Goal: Check status: Check status

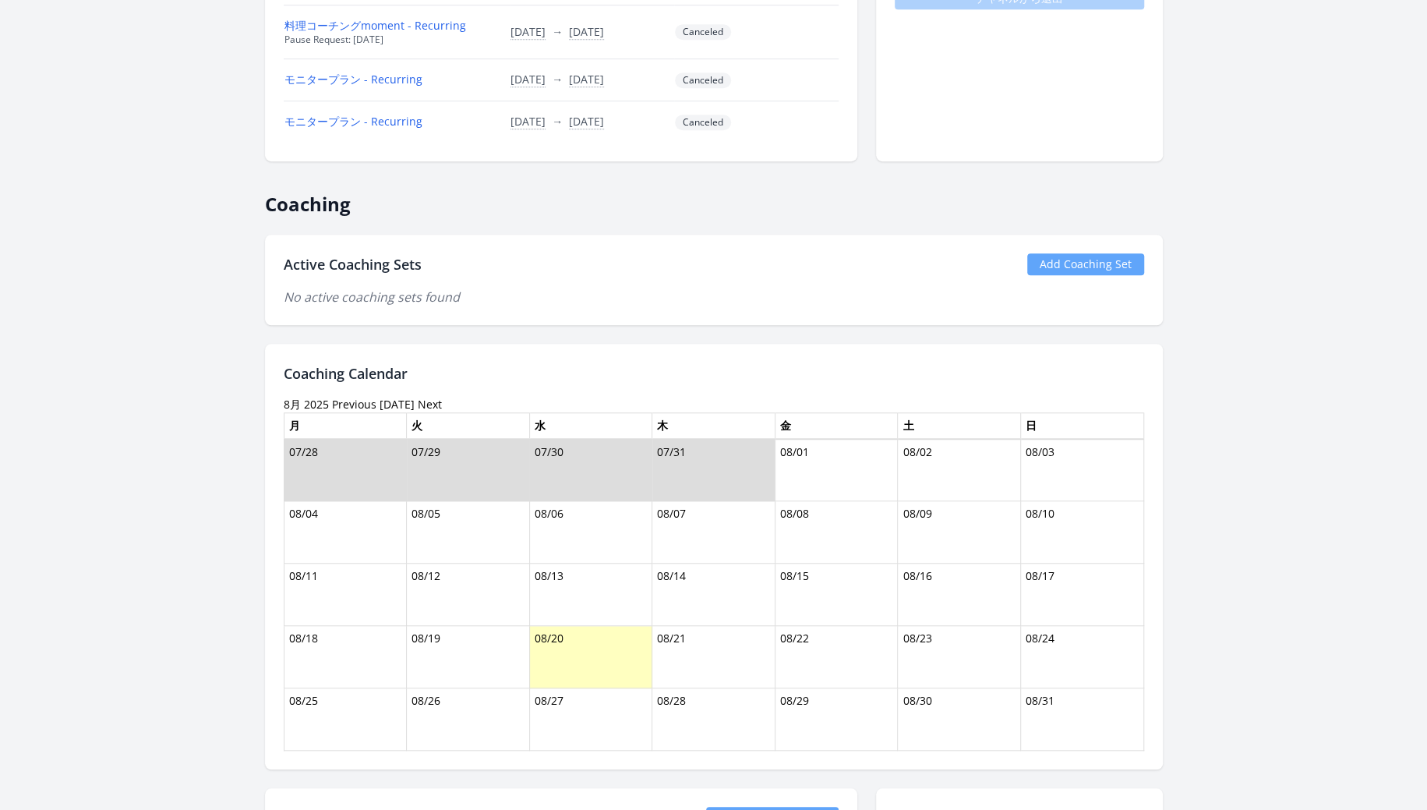
scroll to position [686, 0]
click at [350, 394] on link "Previous" at bounding box center [354, 401] width 44 height 15
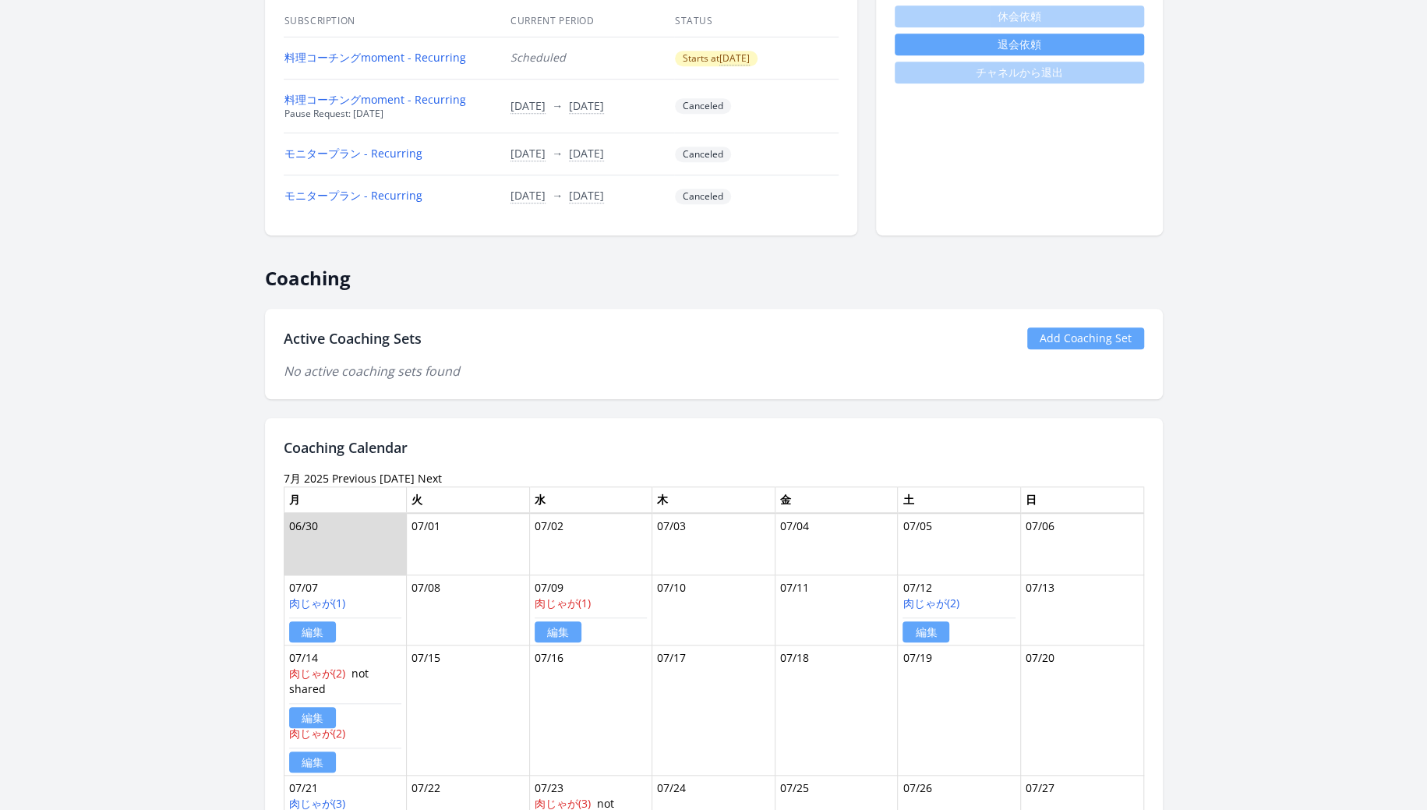
scroll to position [630, 0]
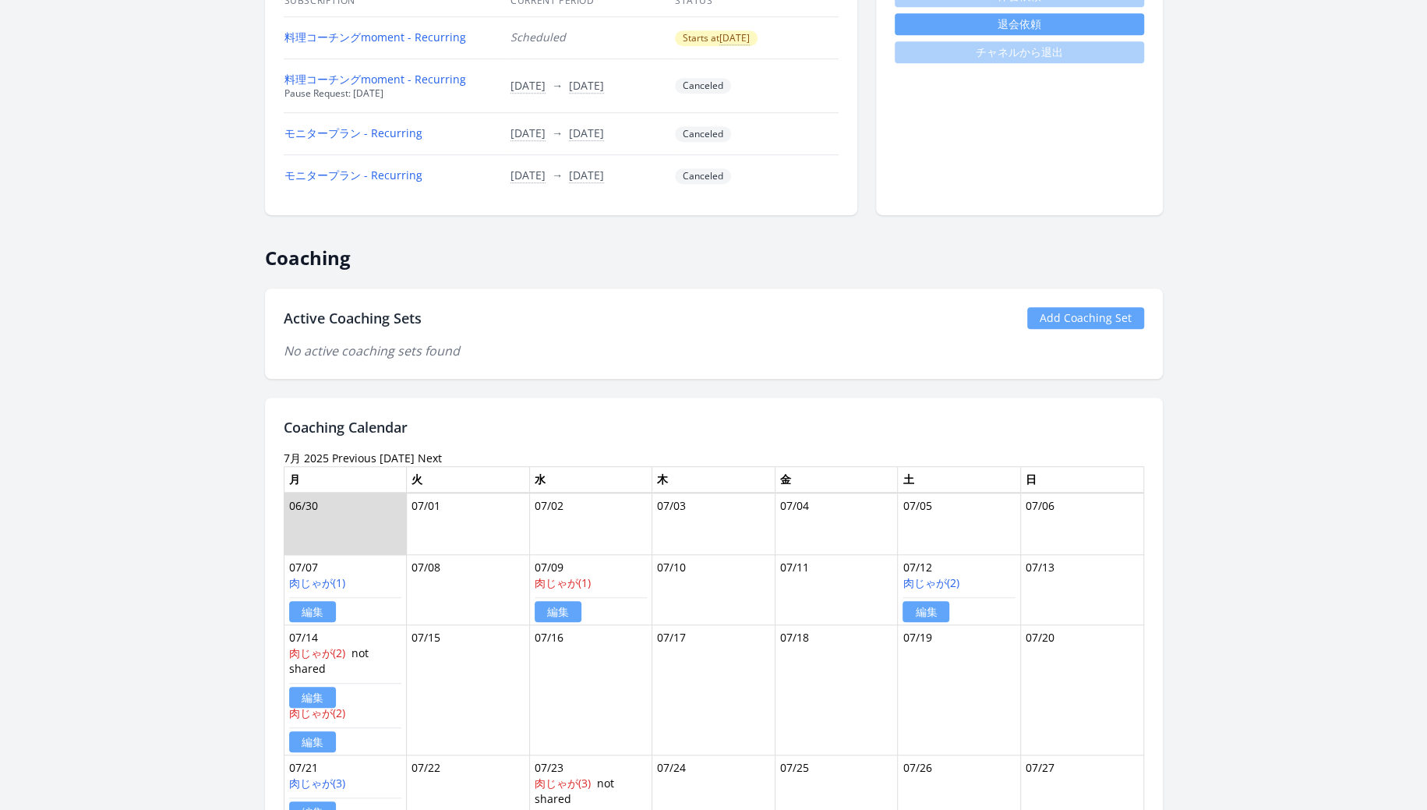
click at [348, 458] on link "Previous" at bounding box center [354, 457] width 44 height 15
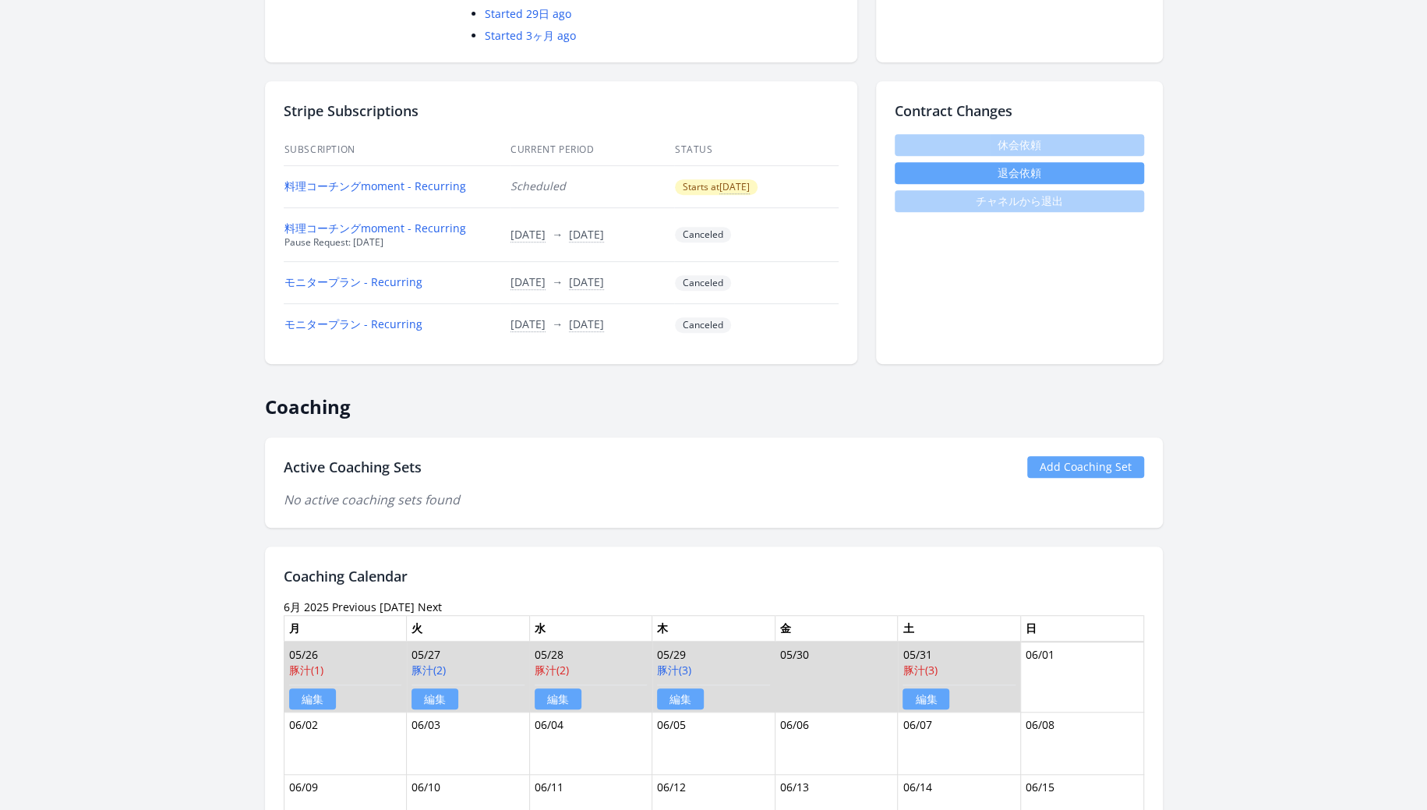
scroll to position [482, 0]
click at [424, 598] on link "Next" at bounding box center [430, 605] width 24 height 15
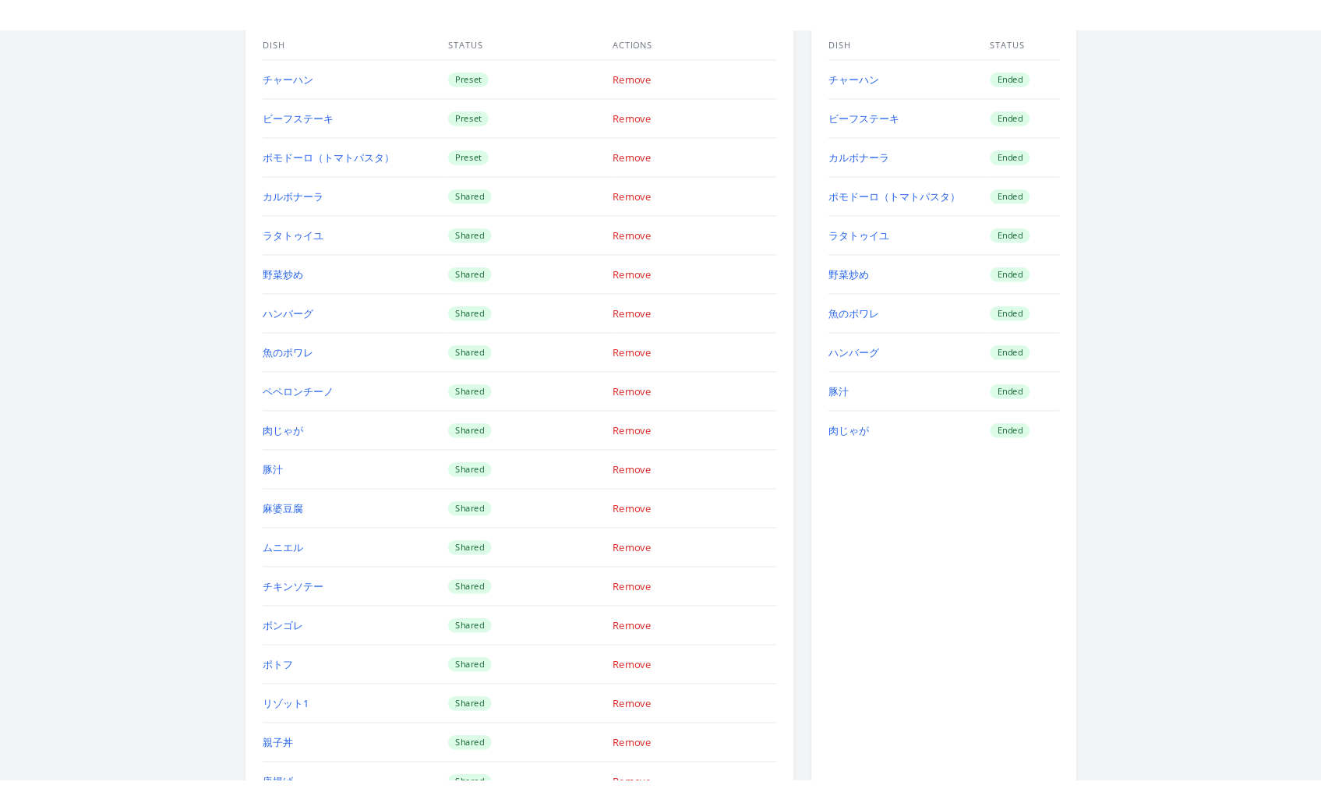
scroll to position [1678, 0]
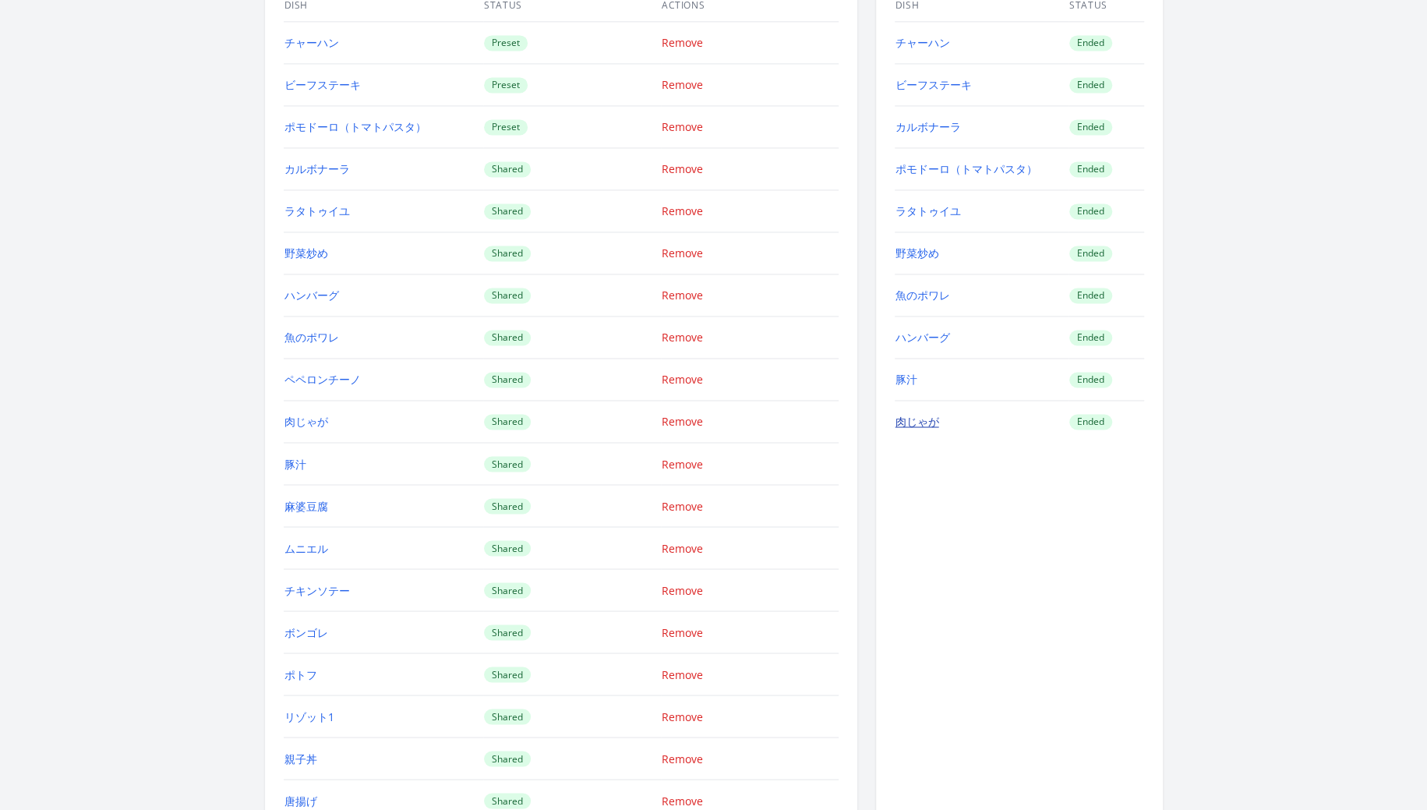
click at [915, 414] on link "肉じゃが" at bounding box center [917, 421] width 44 height 15
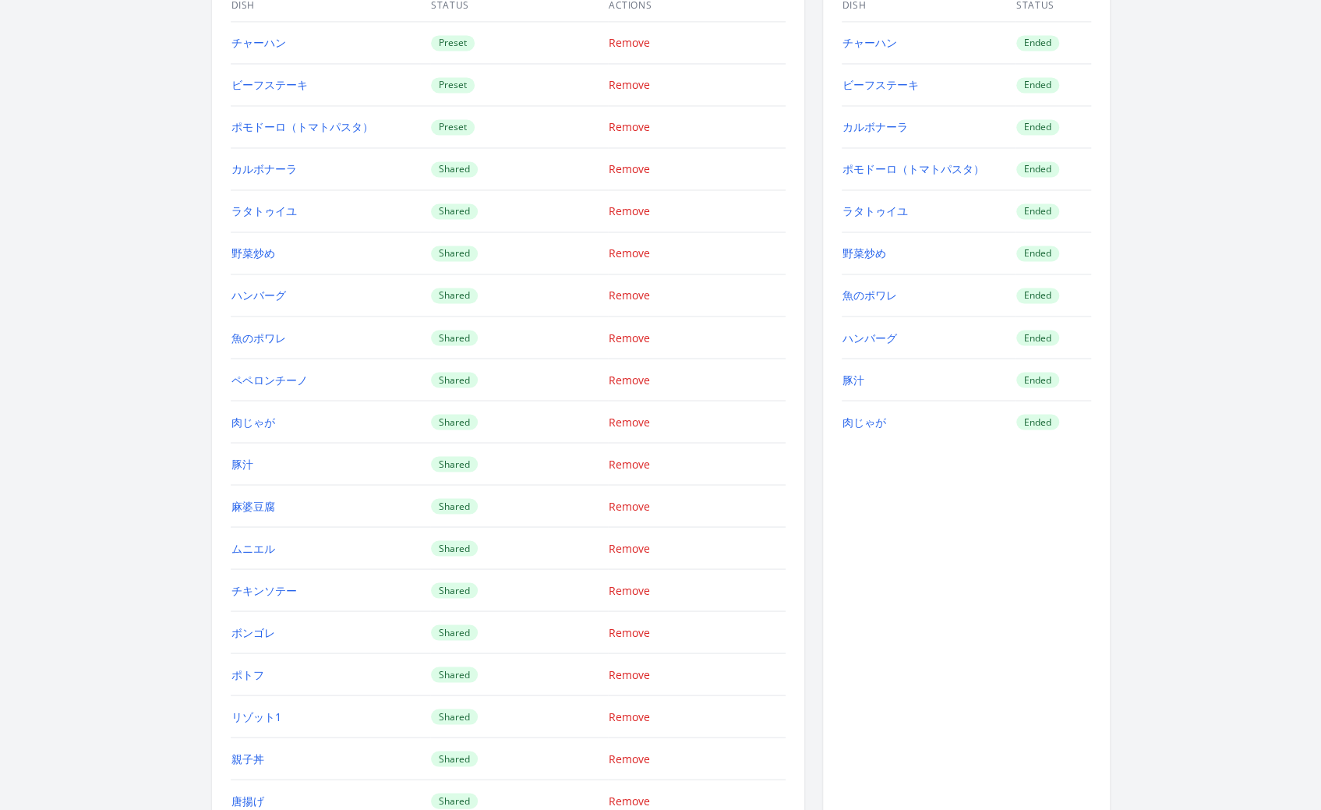
click at [946, 677] on div "実施済みメニュー Dish Status チャーハン Ended ビーフステーキ Ended カルボナーラ Ended ポモドーロ（トマトパスタ） Ended…" at bounding box center [966, 451] width 287 height 1029
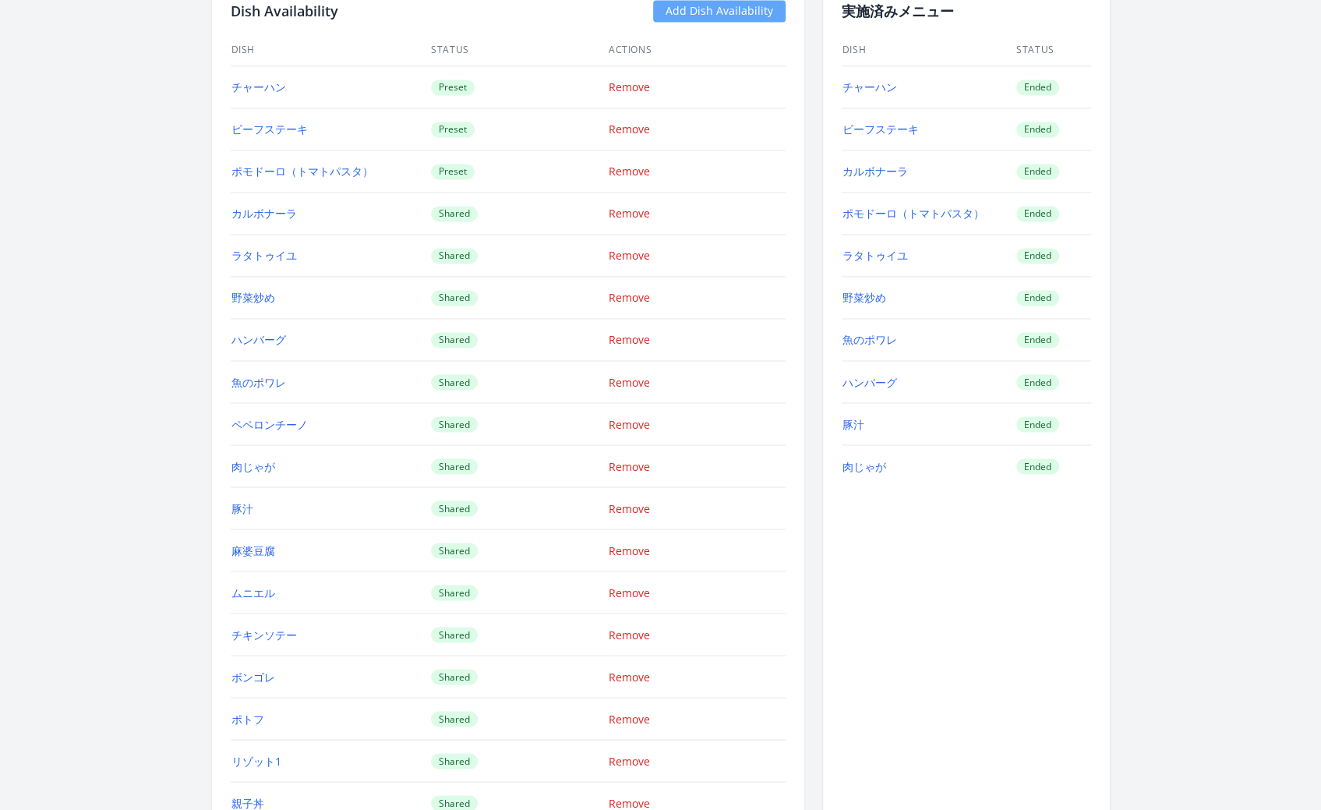
scroll to position [1621, 0]
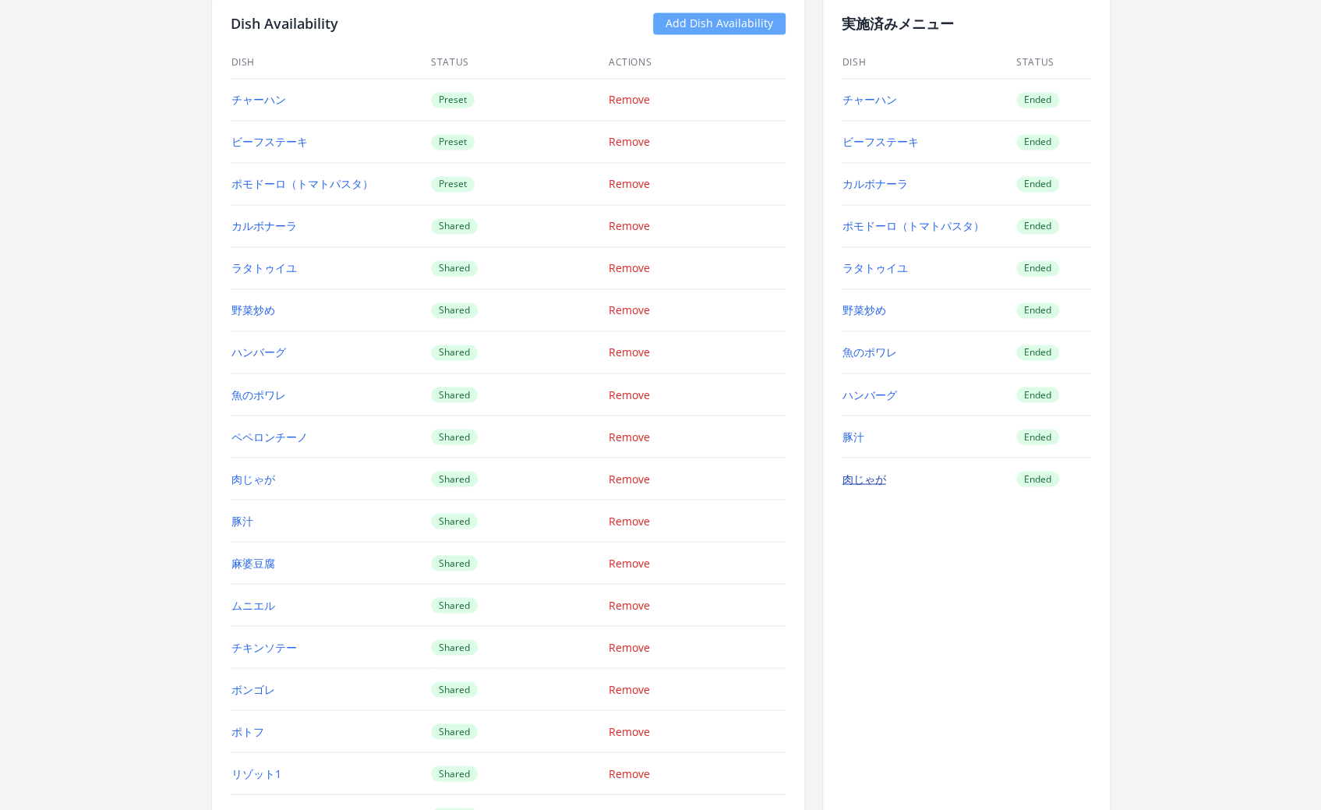
click at [870, 471] on link "肉じゃが" at bounding box center [864, 478] width 44 height 15
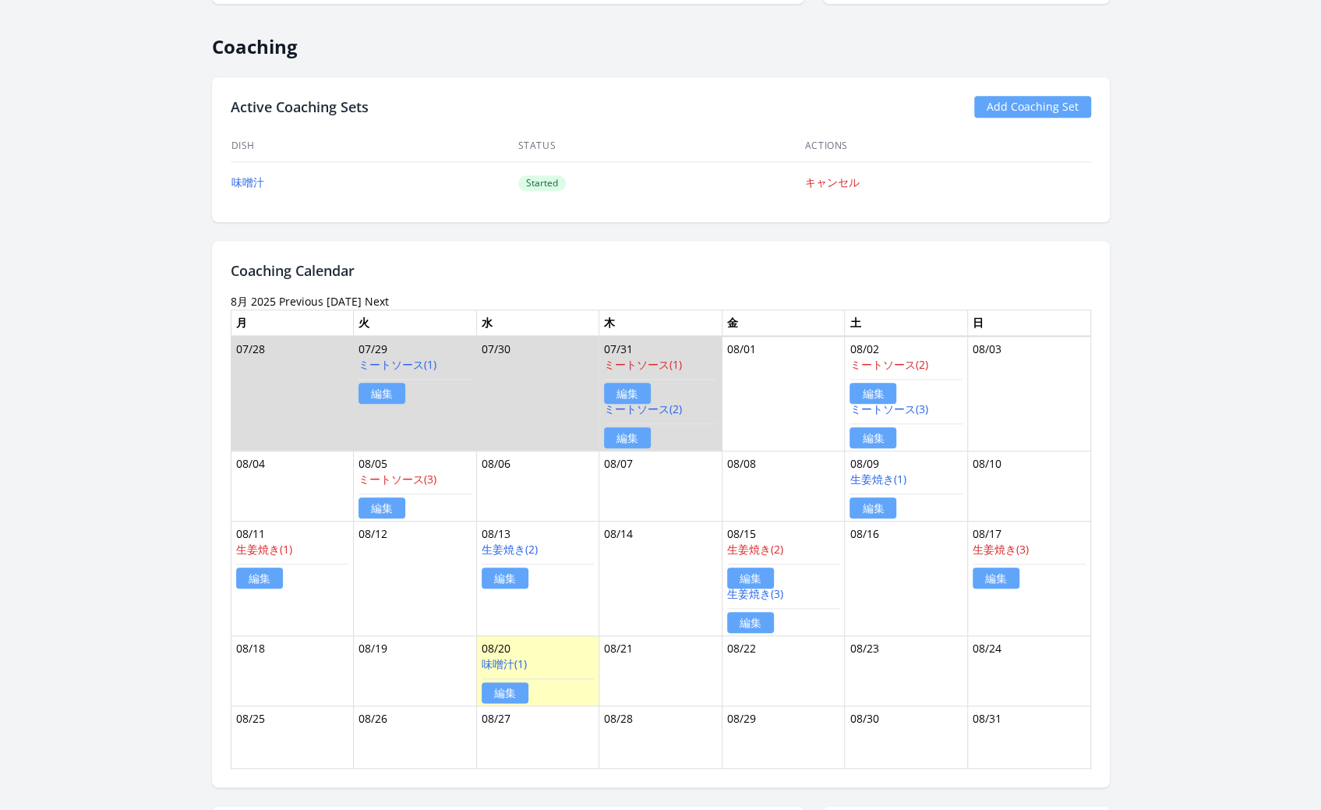
scroll to position [830, 0]
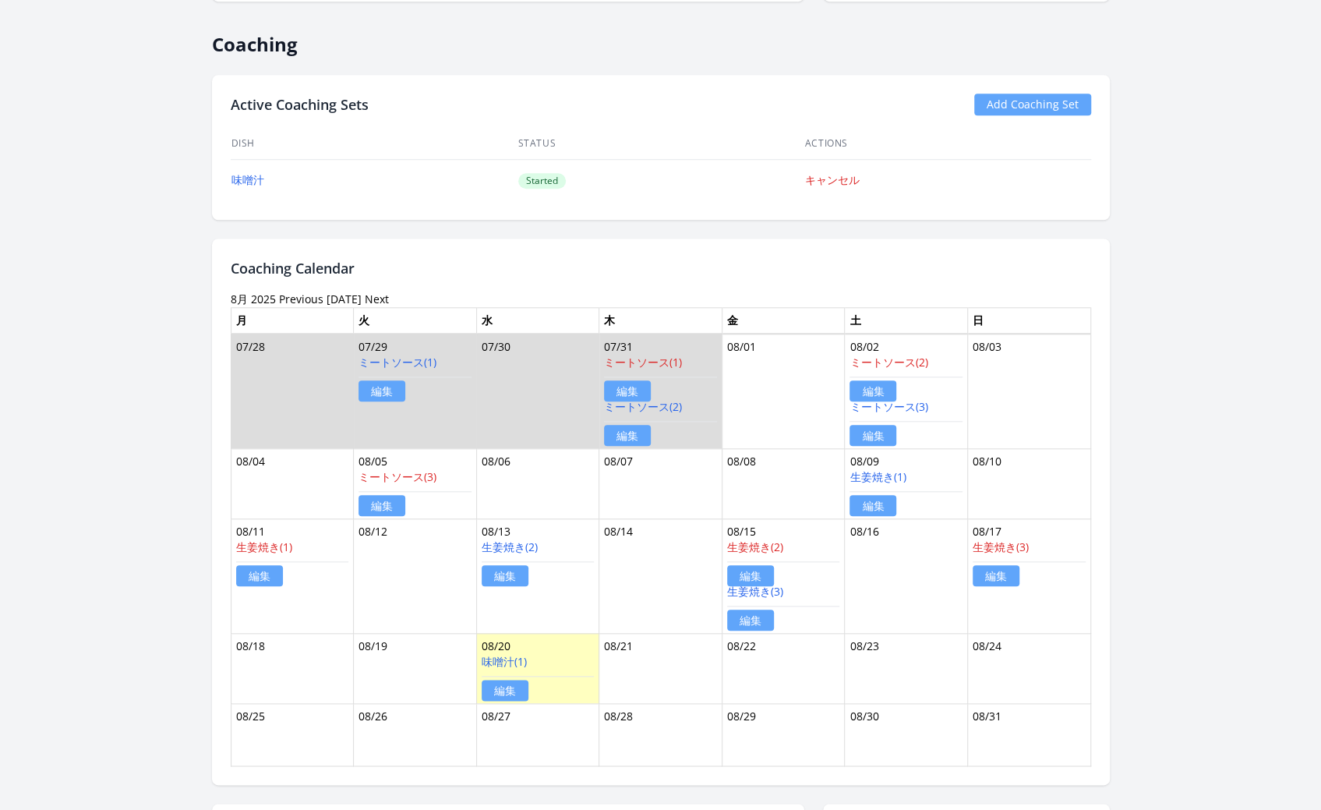
click at [300, 291] on link "Previous" at bounding box center [301, 298] width 44 height 15
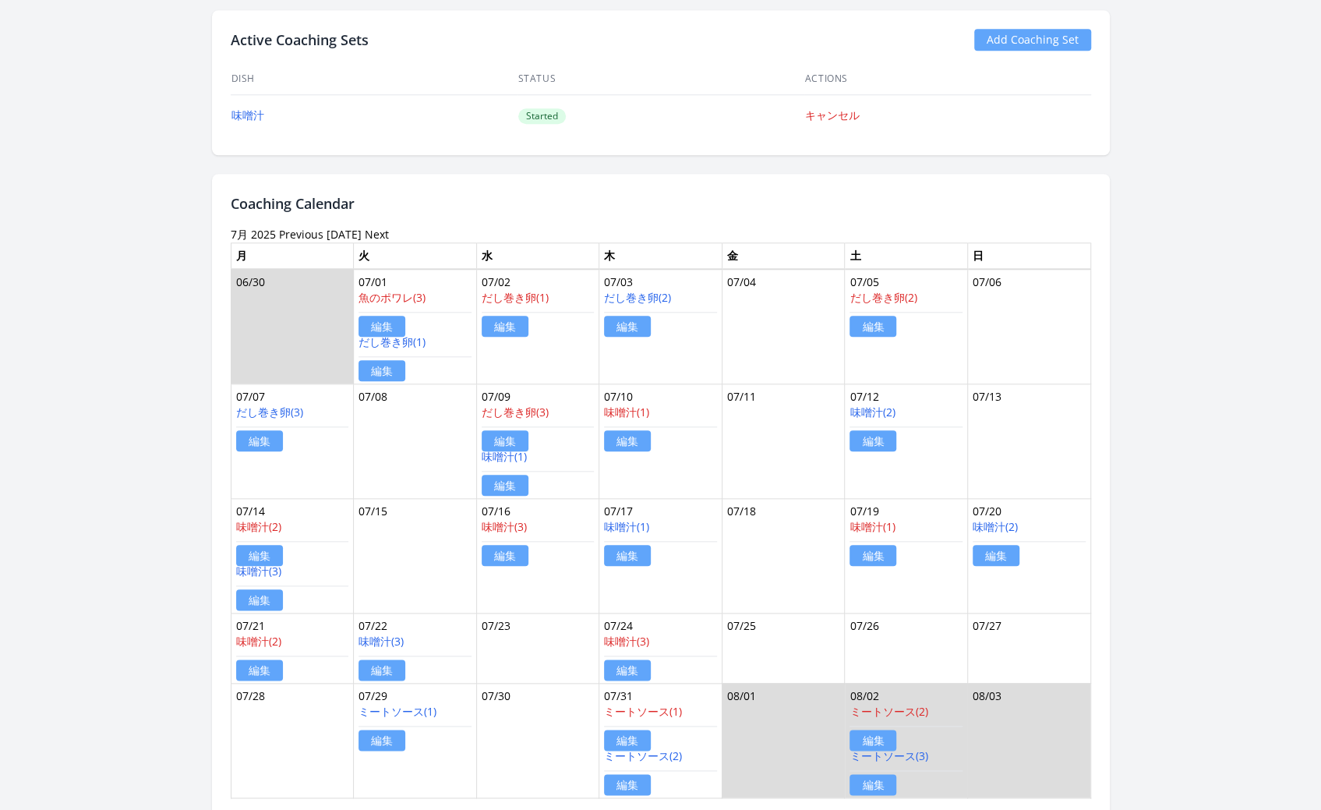
scroll to position [881, 0]
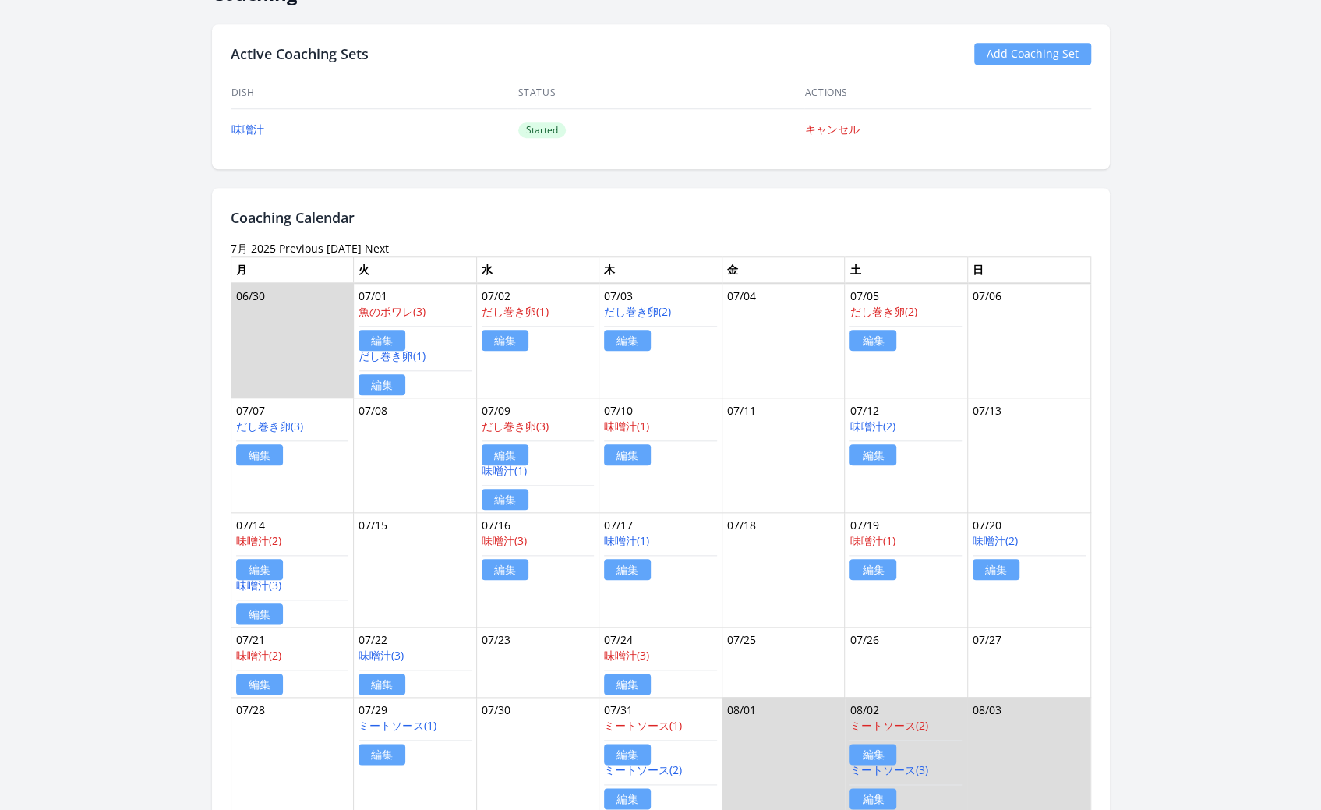
click at [297, 241] on link "Previous" at bounding box center [301, 248] width 44 height 15
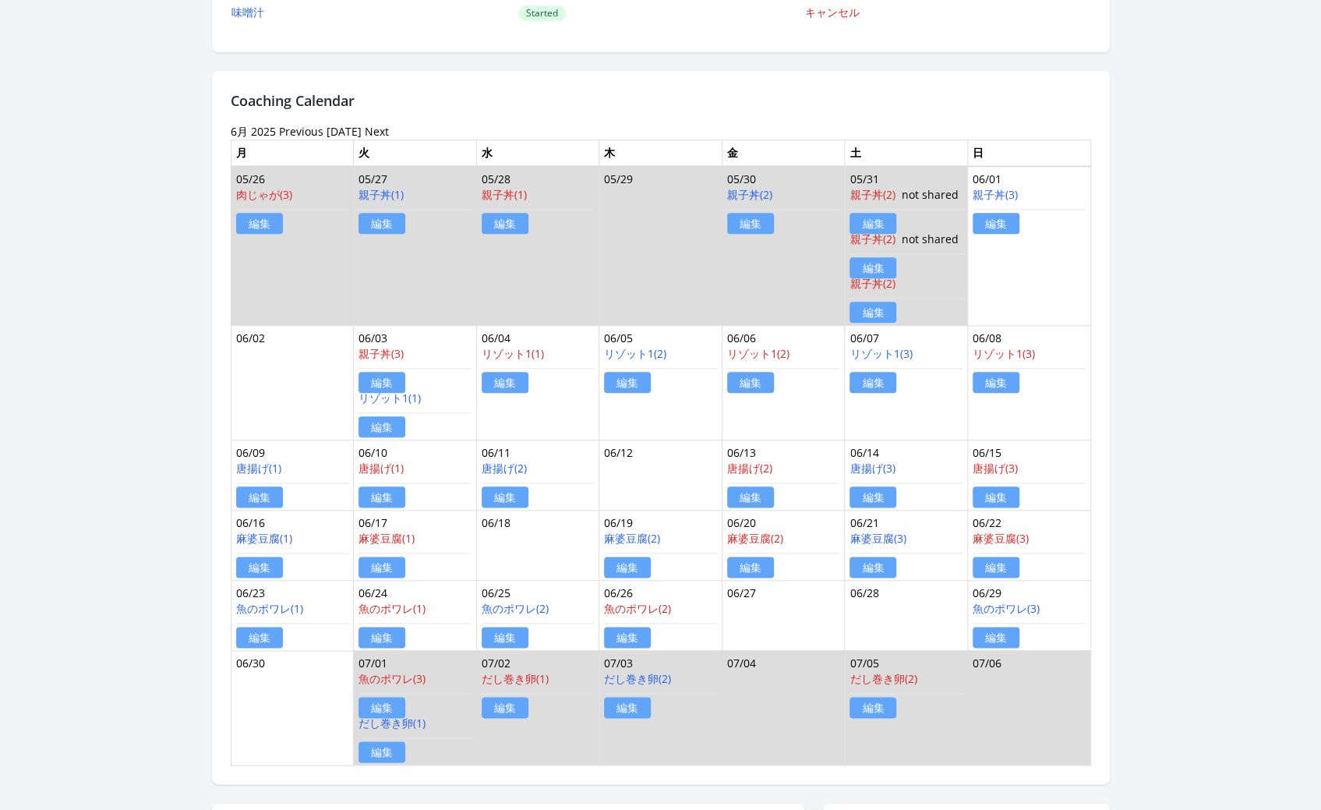
scroll to position [998, 0]
click at [297, 125] on link "Previous" at bounding box center [301, 130] width 44 height 15
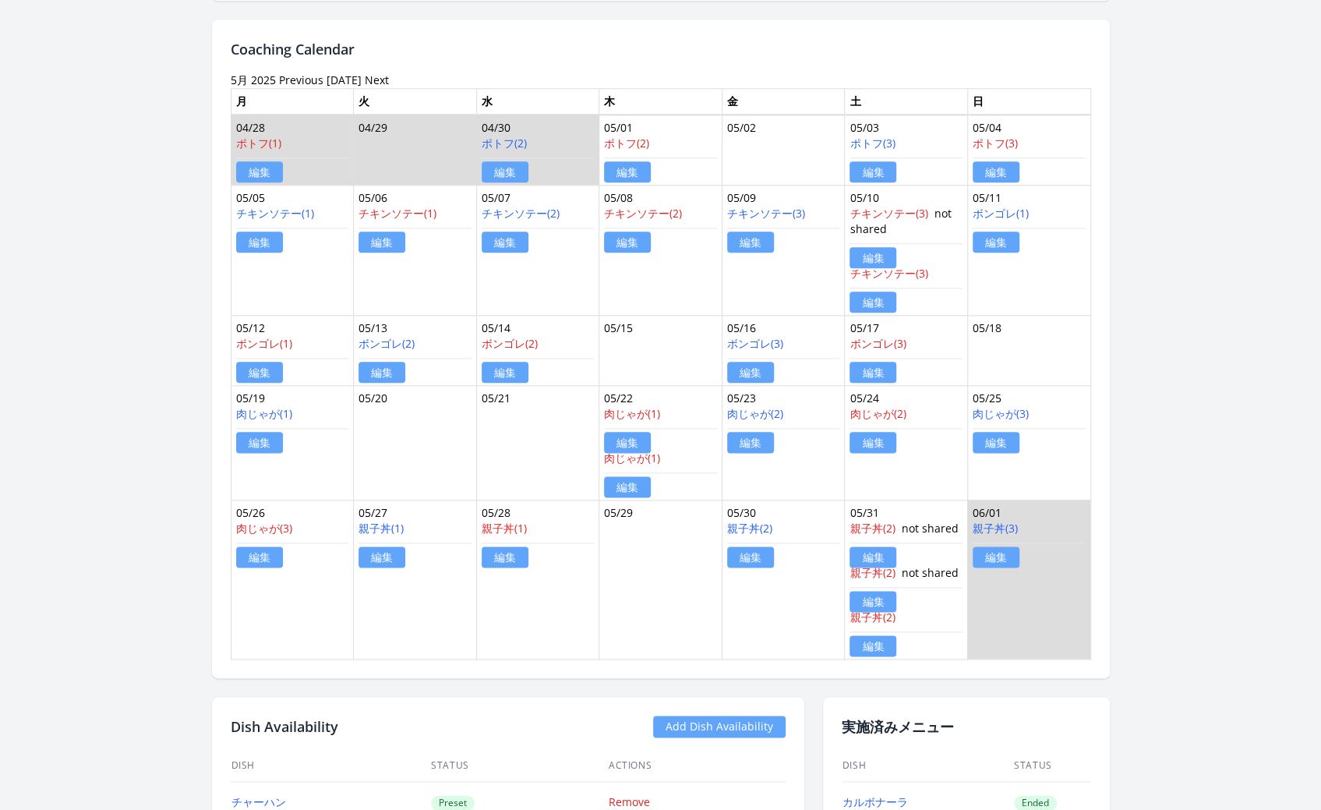
scroll to position [1048, 0]
click at [632, 407] on link "肉じゃが(1)" at bounding box center [632, 414] width 56 height 15
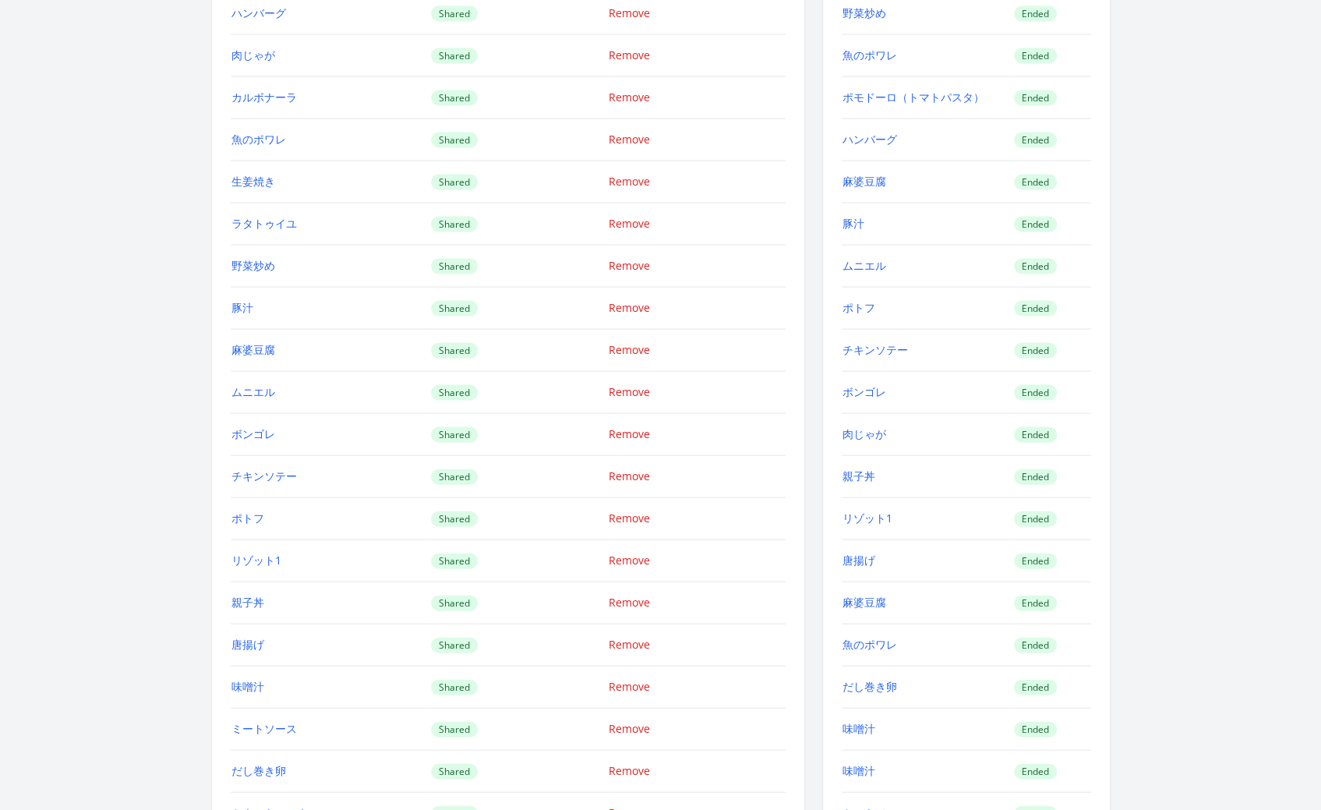
scroll to position [2043, 0]
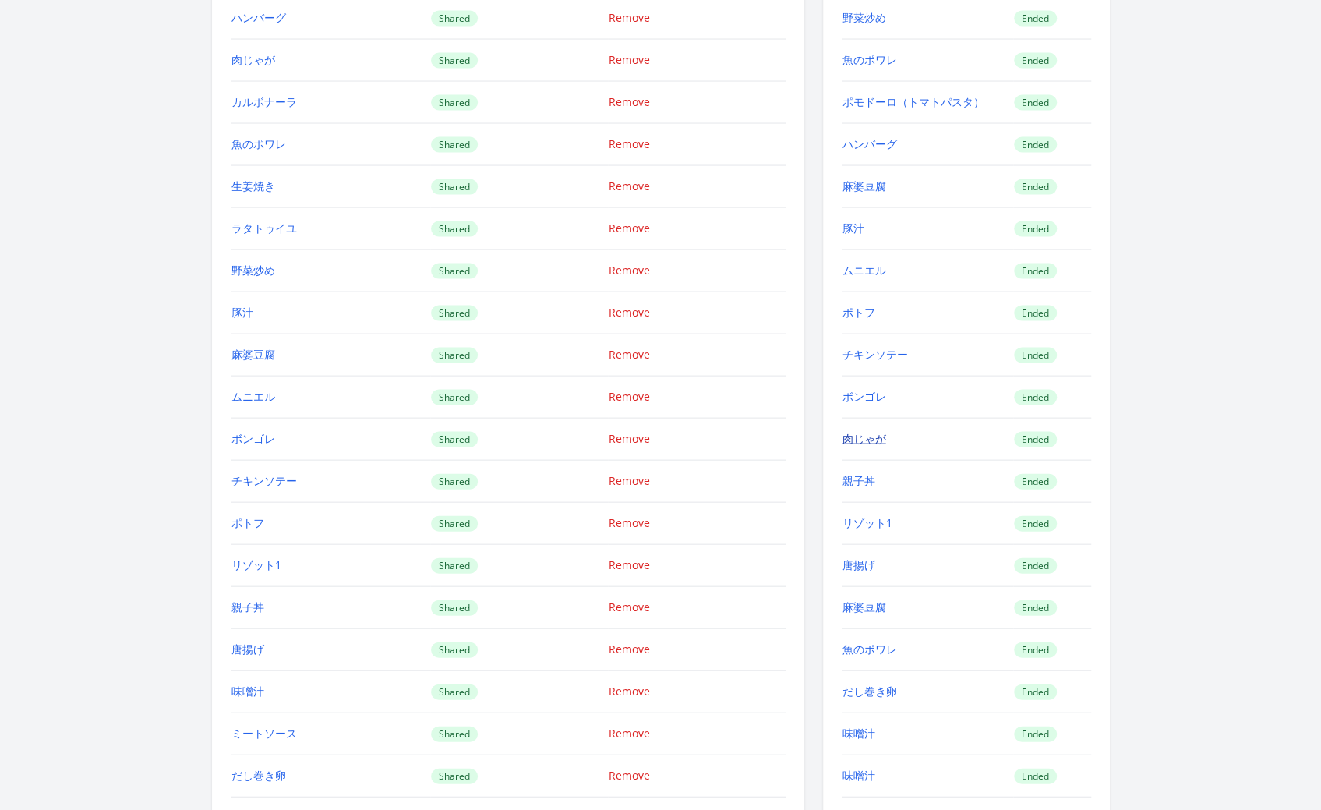
click at [860, 431] on link "肉じゃが" at bounding box center [864, 438] width 44 height 15
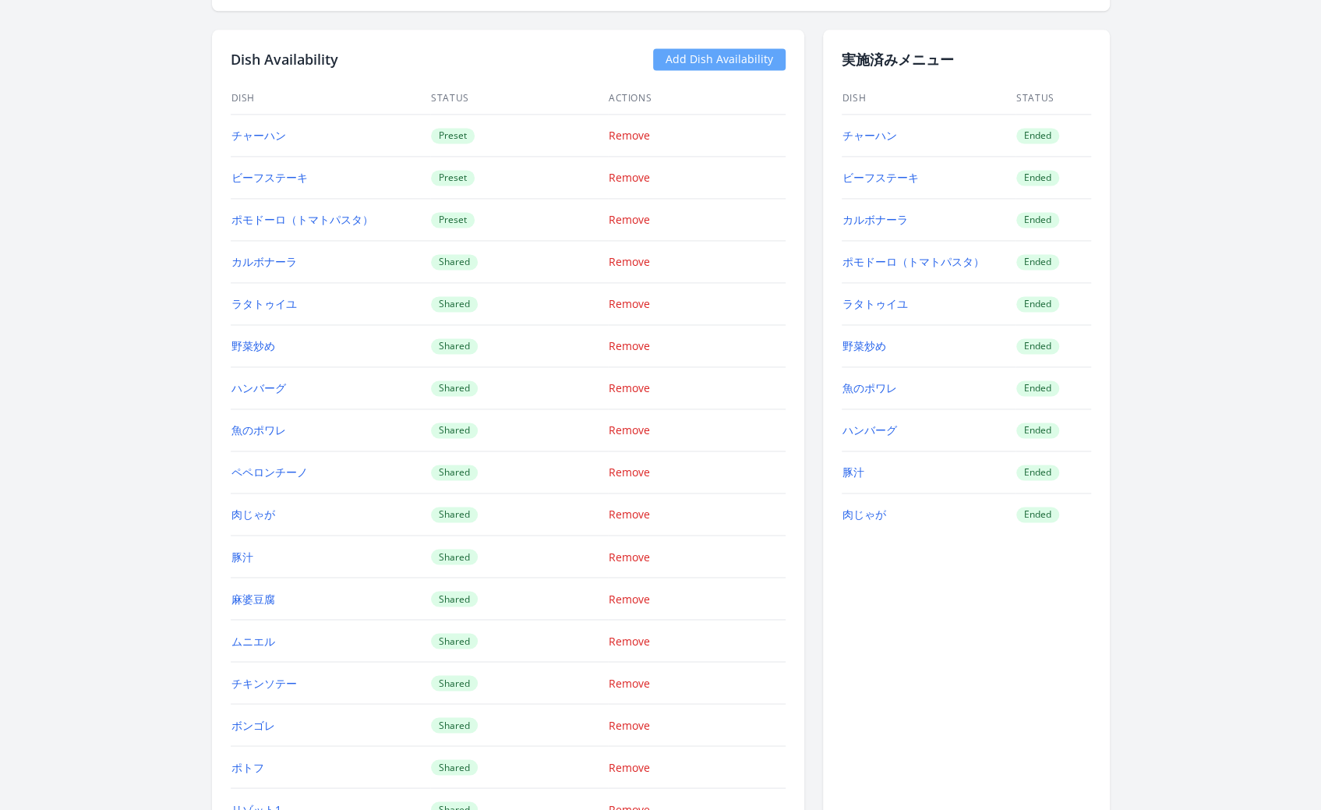
scroll to position [1444, 0]
click at [874, 504] on link "肉じゃが" at bounding box center [864, 511] width 44 height 15
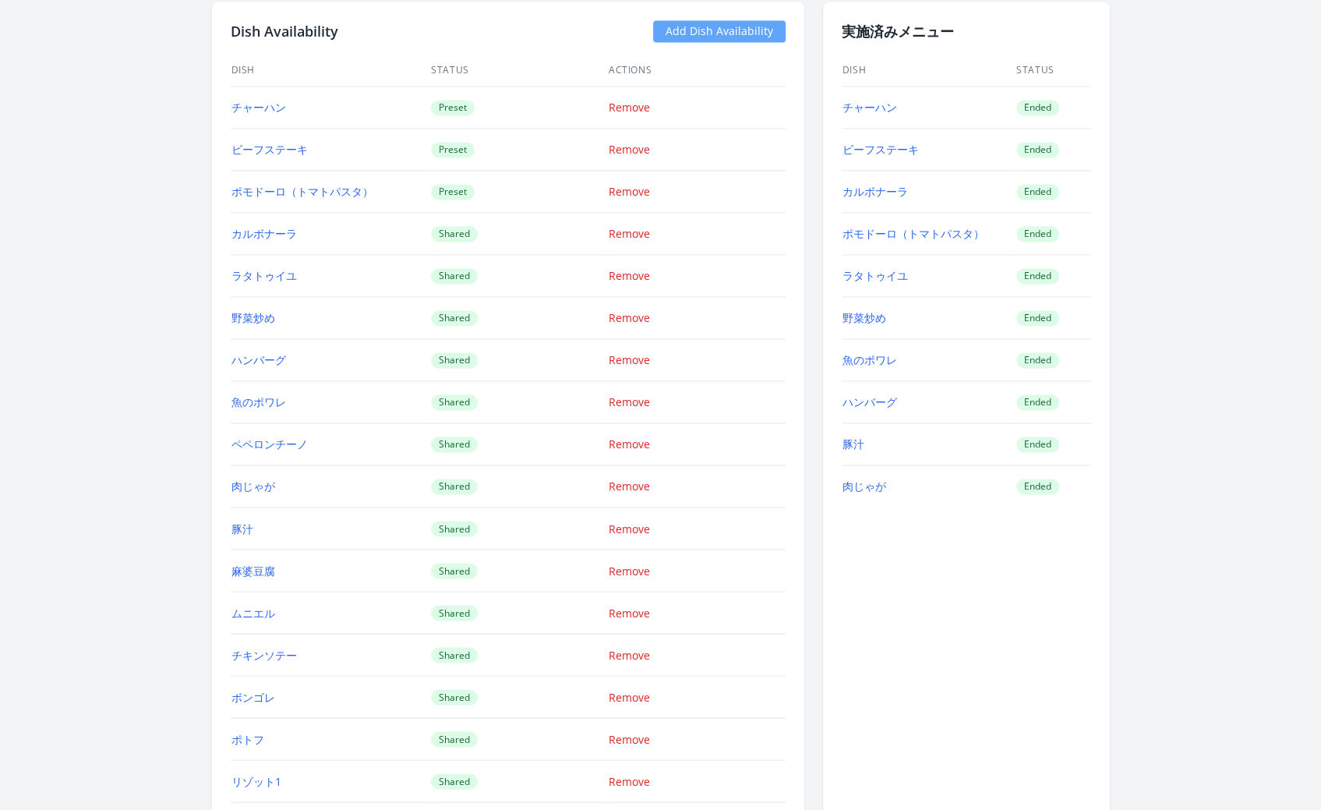
scroll to position [1472, 0]
click at [863, 476] on link "肉じゃが" at bounding box center [864, 483] width 44 height 15
click at [875, 477] on link "肉じゃが" at bounding box center [864, 483] width 44 height 15
click at [869, 476] on link "肉じゃが" at bounding box center [864, 483] width 44 height 15
